Goal: Obtain resource: Download file/media

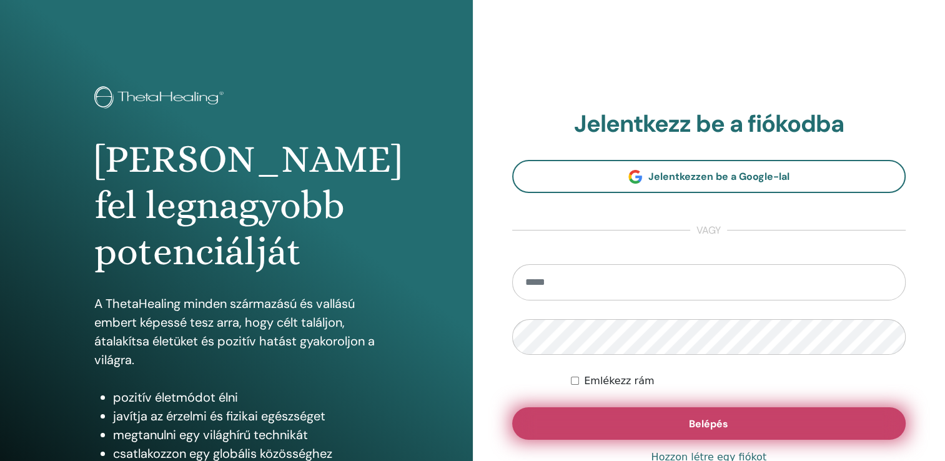
type input "**********"
click at [704, 415] on button "Belépés" at bounding box center [709, 423] width 394 height 32
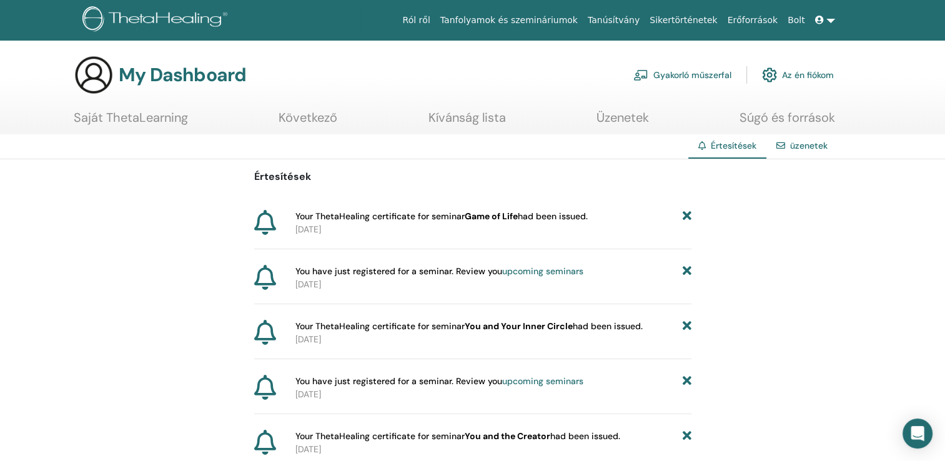
click at [645, 14] on link "Tanúsítvány" at bounding box center [614, 20] width 62 height 23
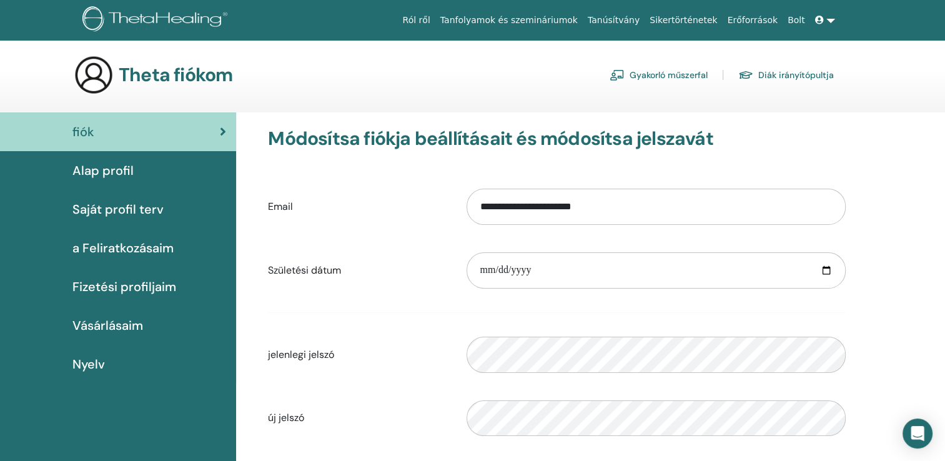
click at [826, 19] on span at bounding box center [820, 20] width 11 height 10
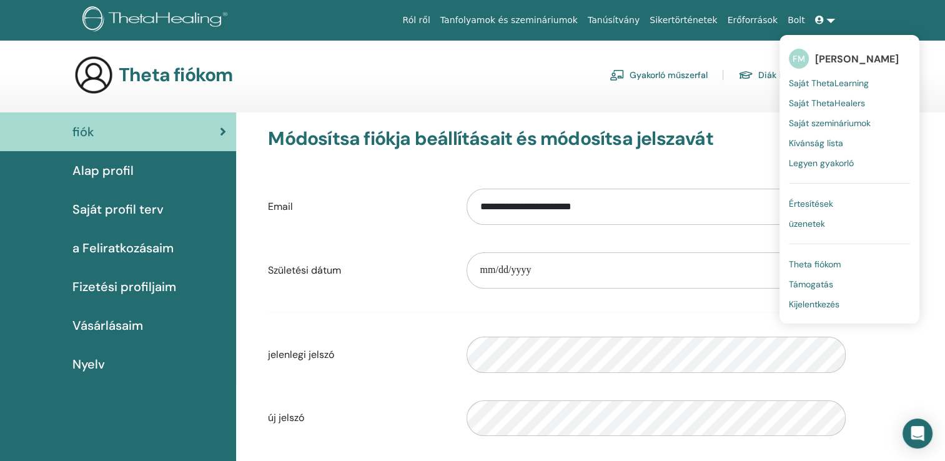
click at [862, 123] on span "Saját szemináriumok" at bounding box center [830, 122] width 82 height 11
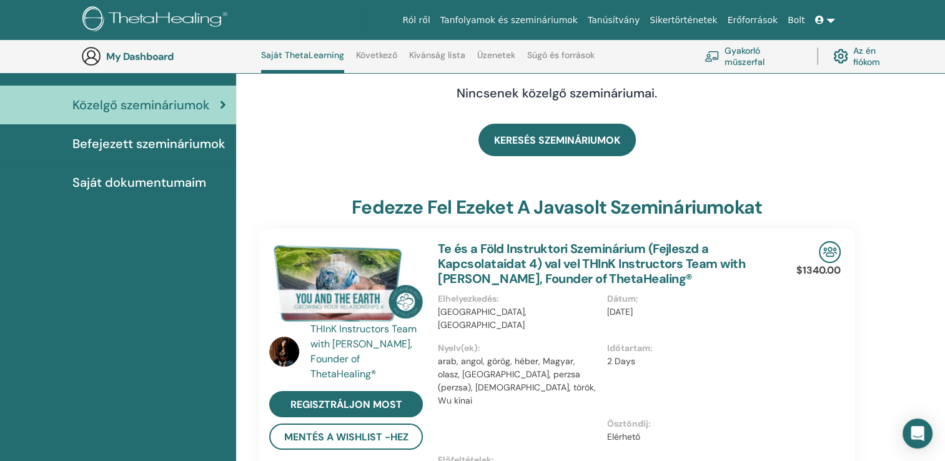
scroll to position [107, 0]
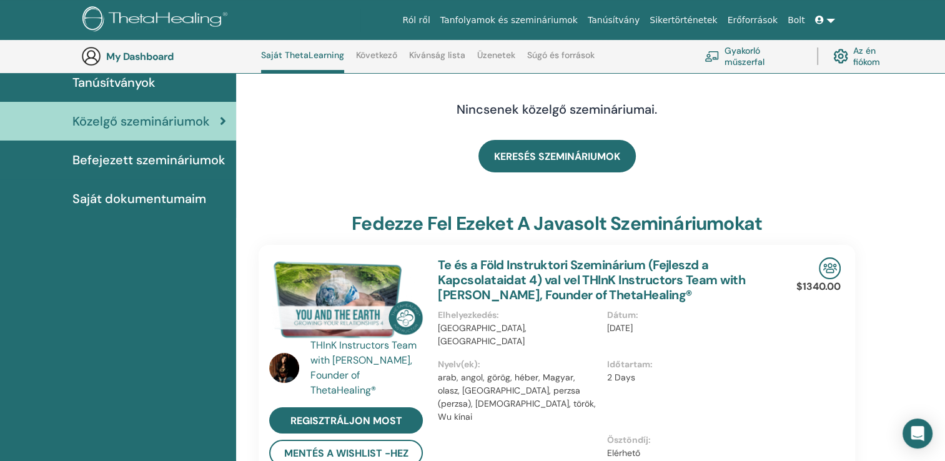
click at [200, 185] on link "Saját dokumentumaim" at bounding box center [118, 198] width 236 height 39
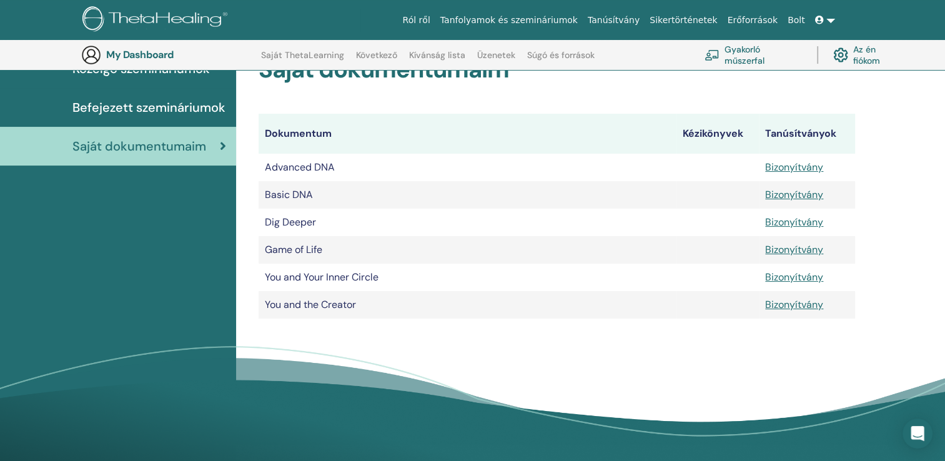
scroll to position [155, 0]
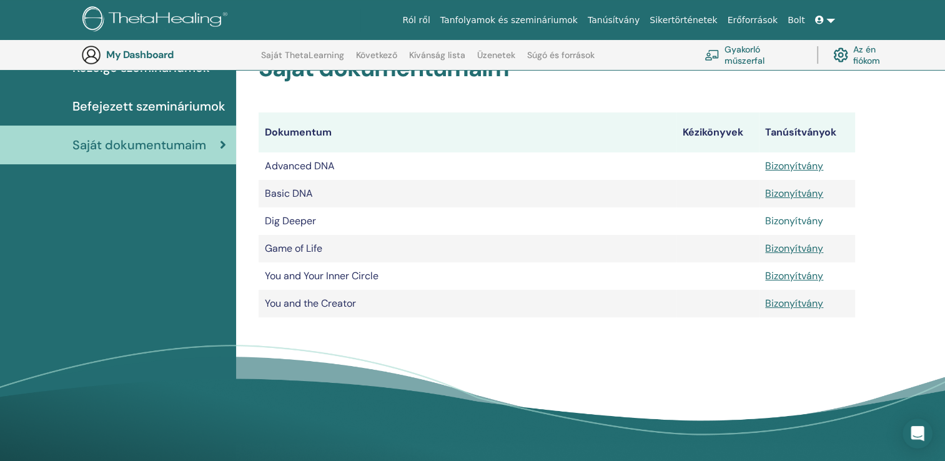
click at [801, 223] on link "Bizonyítvány" at bounding box center [794, 220] width 58 height 13
click at [798, 307] on link "Bizonyítvány" at bounding box center [794, 303] width 58 height 13
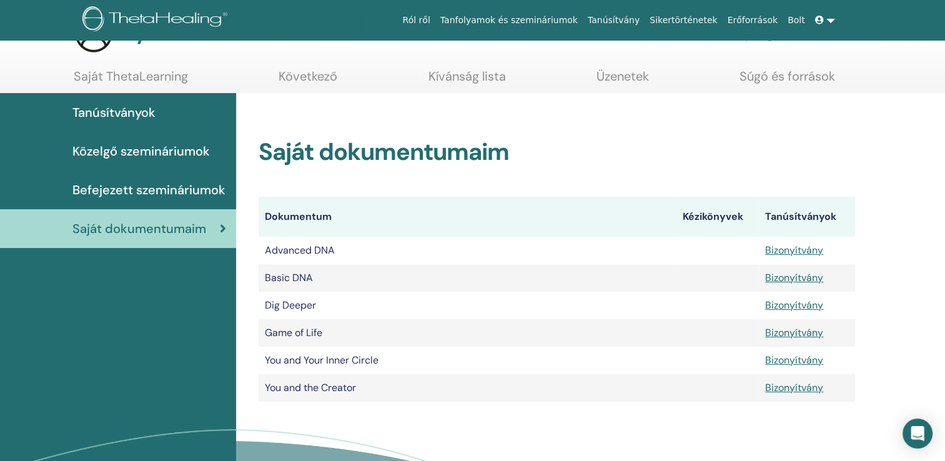
scroll to position [3, 0]
